Goal: Information Seeking & Learning: Learn about a topic

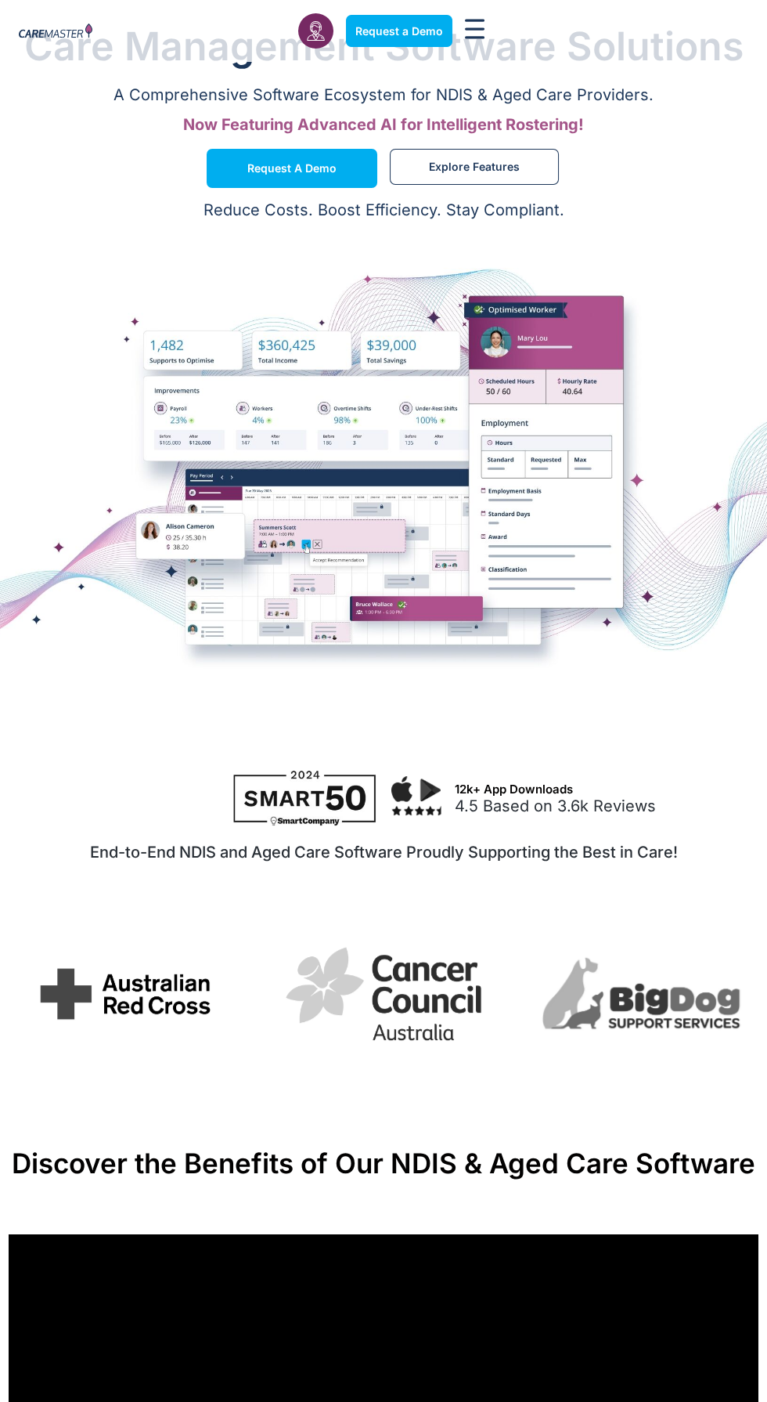
click at [474, 23] on icon "Menu Toggle" at bounding box center [475, 29] width 20 height 20
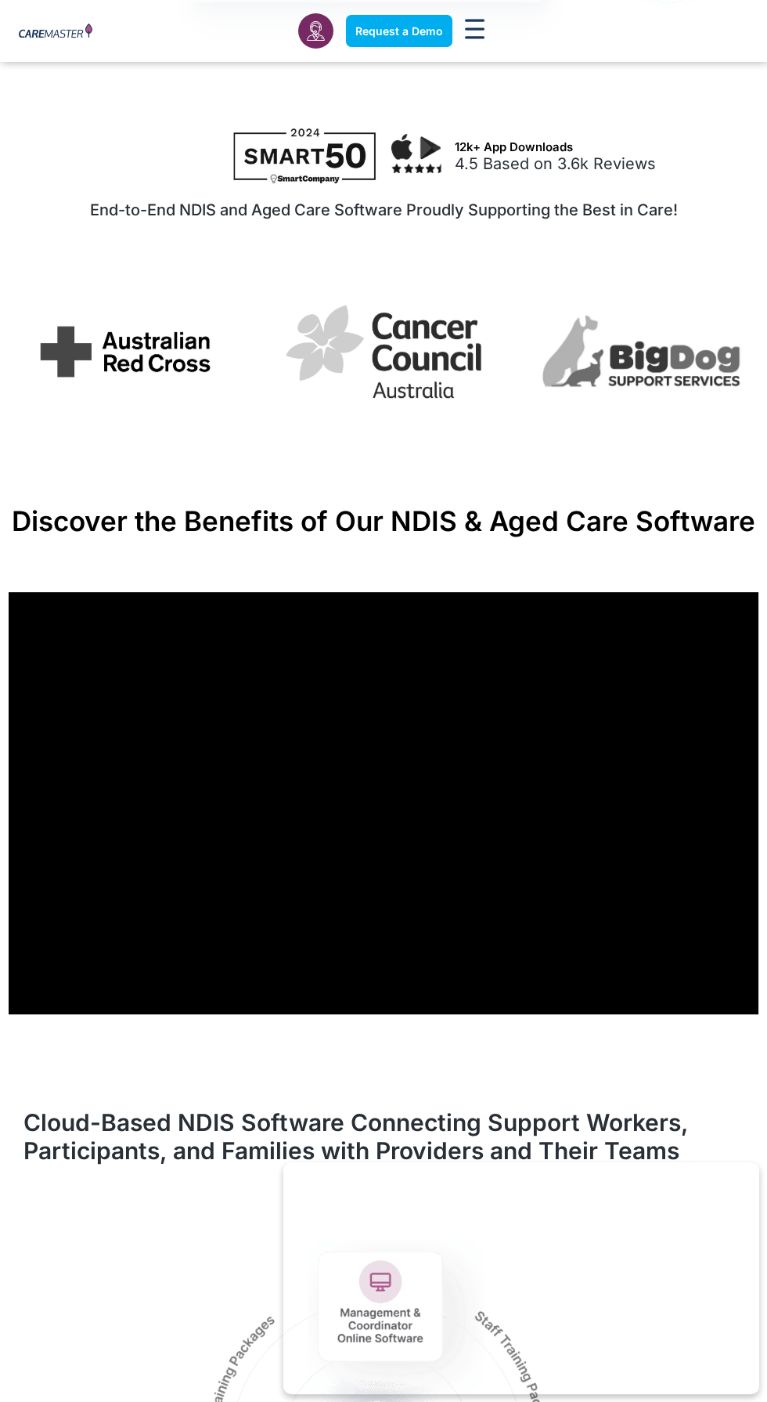
scroll to position [630, 0]
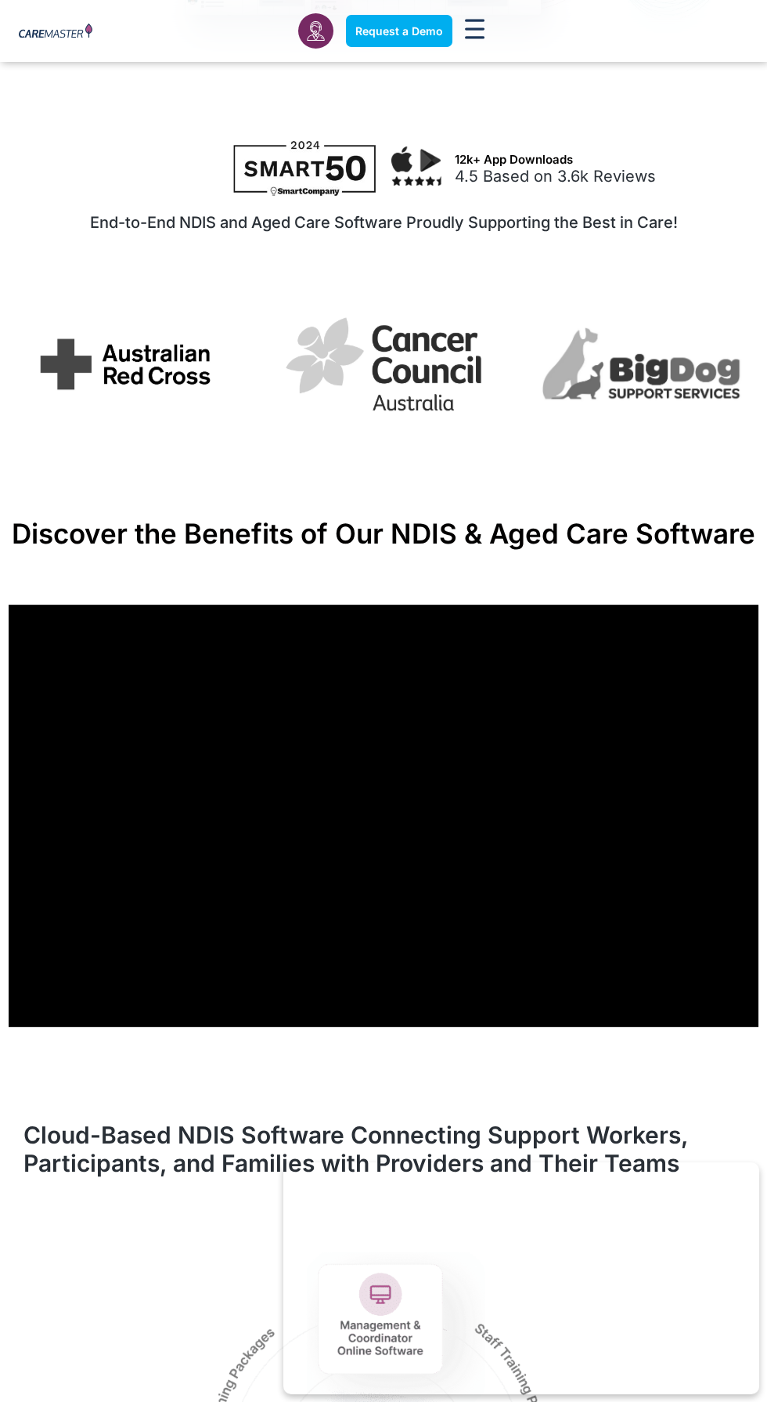
click at [76, 24] on img at bounding box center [56, 31] width 74 height 16
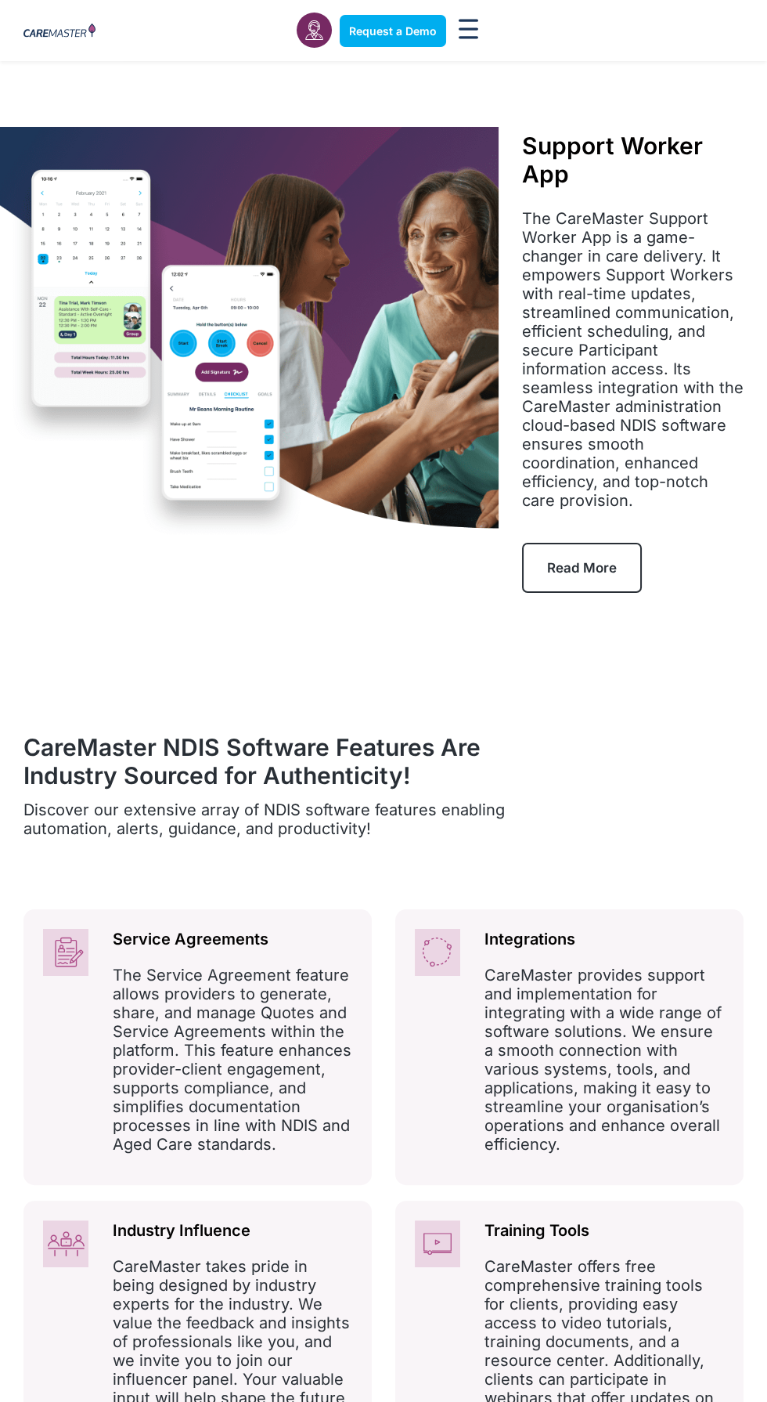
click at [465, 31] on icon "Menu Toggle" at bounding box center [469, 29] width 20 height 20
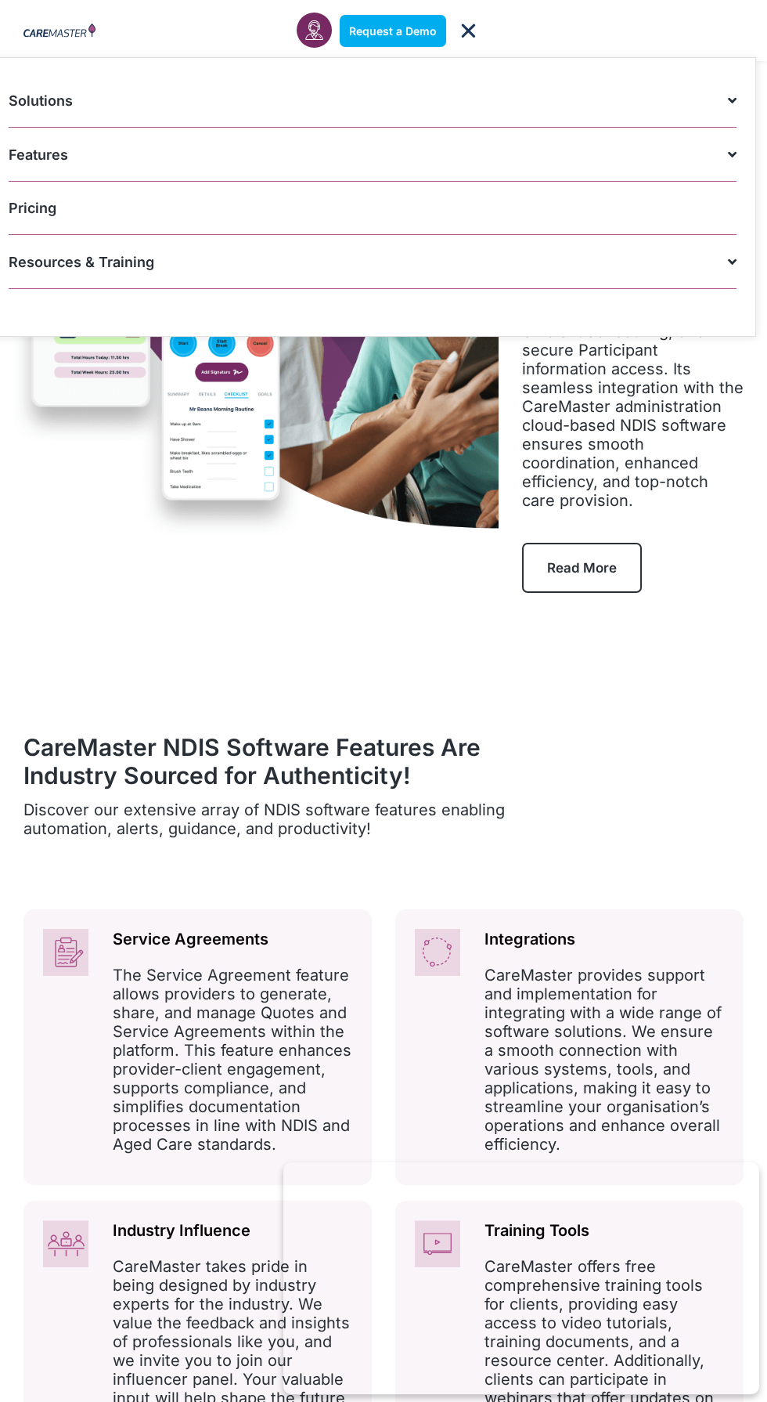
click at [565, 157] on link "Features" at bounding box center [373, 155] width 728 height 54
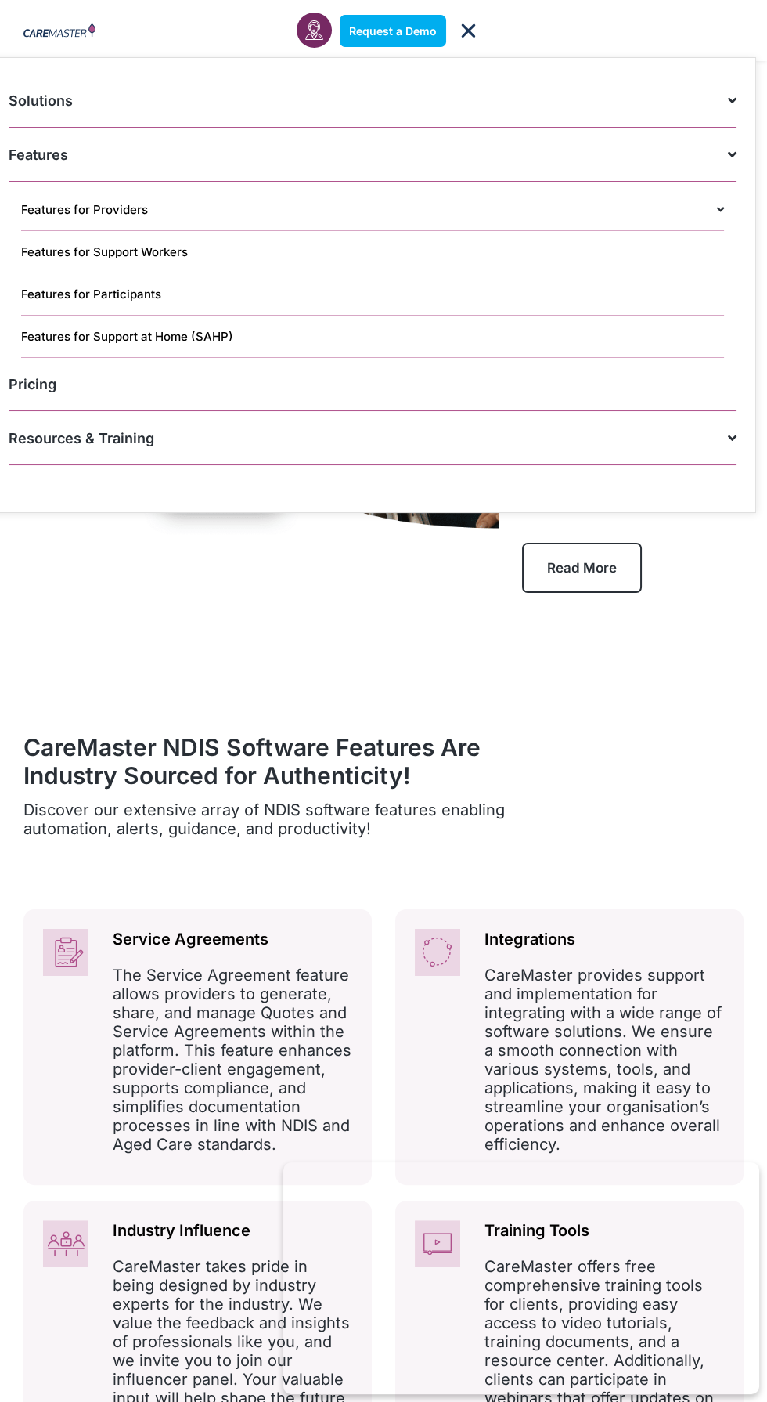
click at [36, 383] on link "Pricing" at bounding box center [373, 384] width 728 height 53
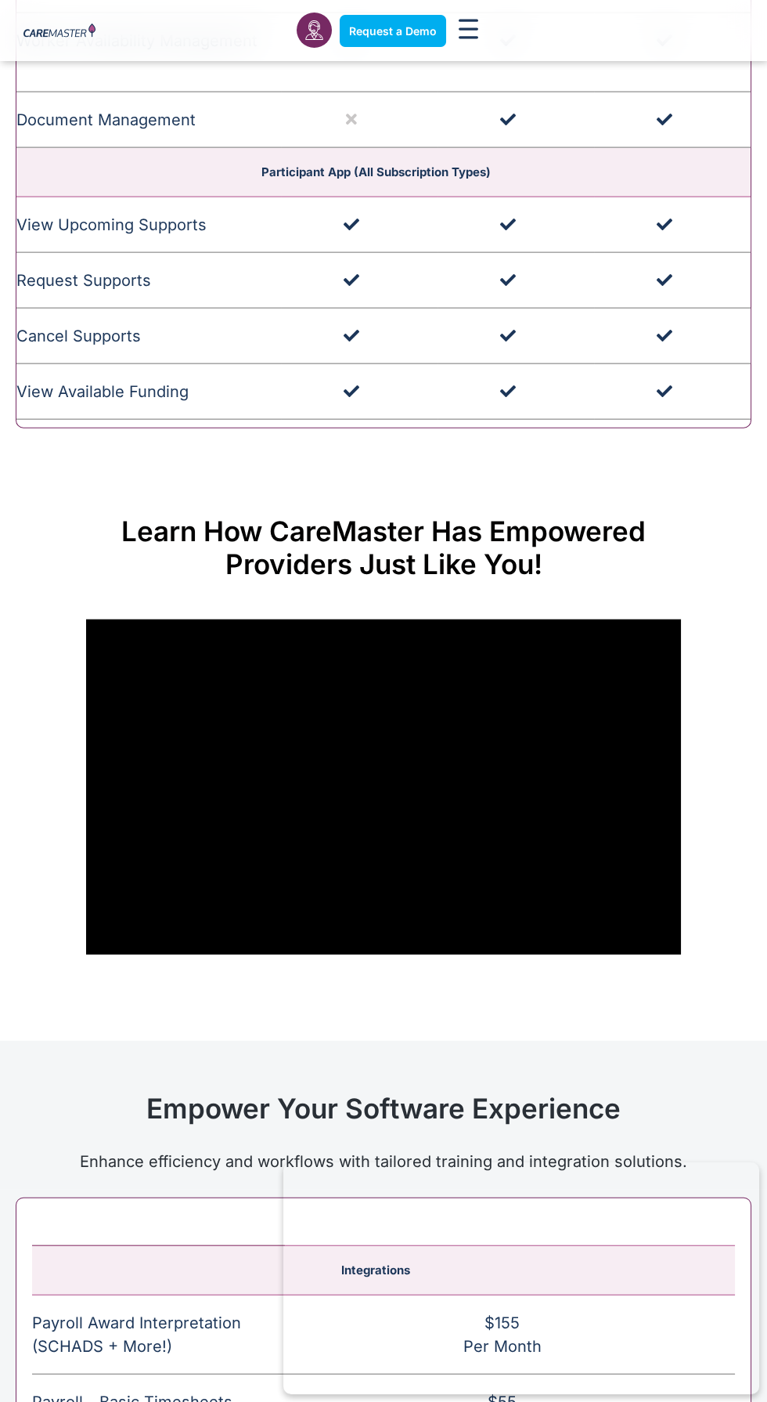
scroll to position [5144, 0]
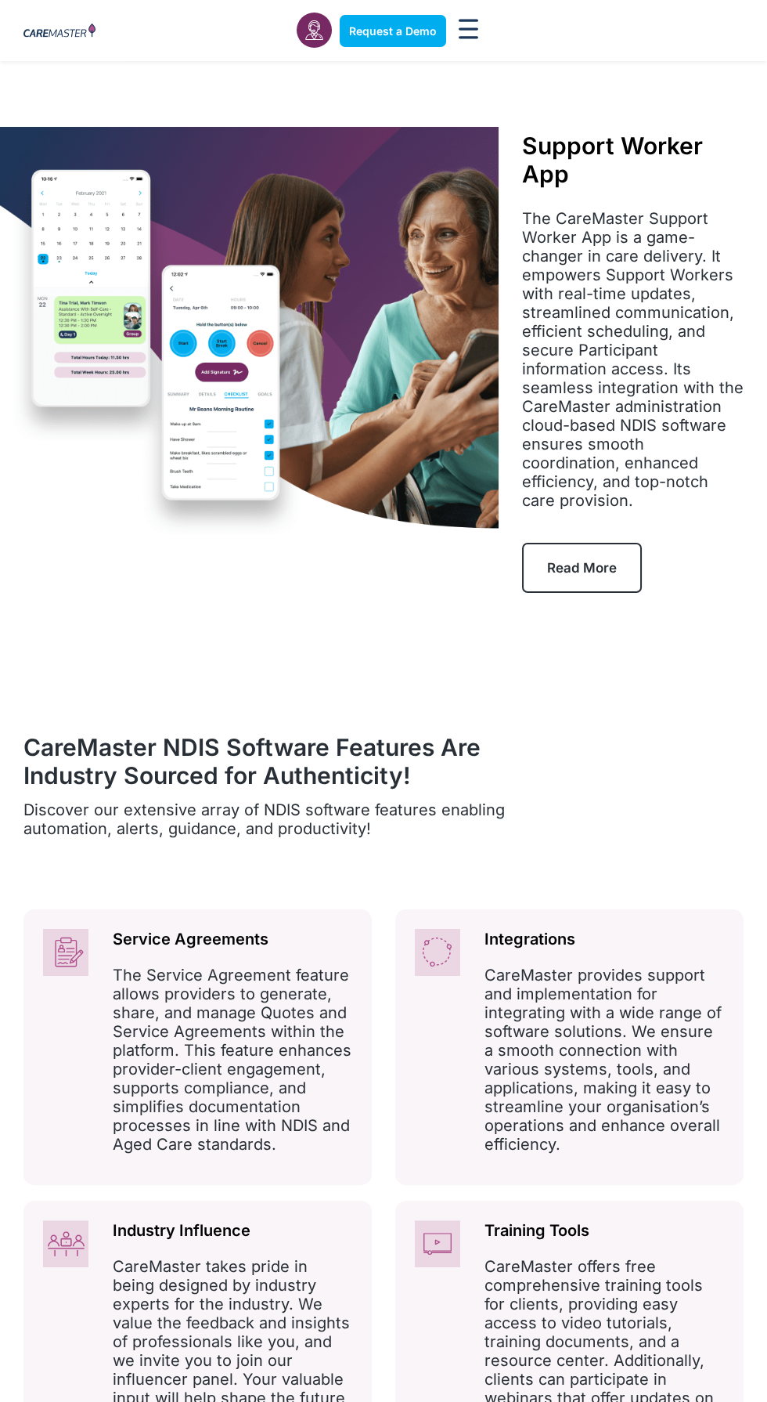
click at [320, 35] on icon at bounding box center [319, 35] width 1 height 1
